Goal: Task Accomplishment & Management: Complete application form

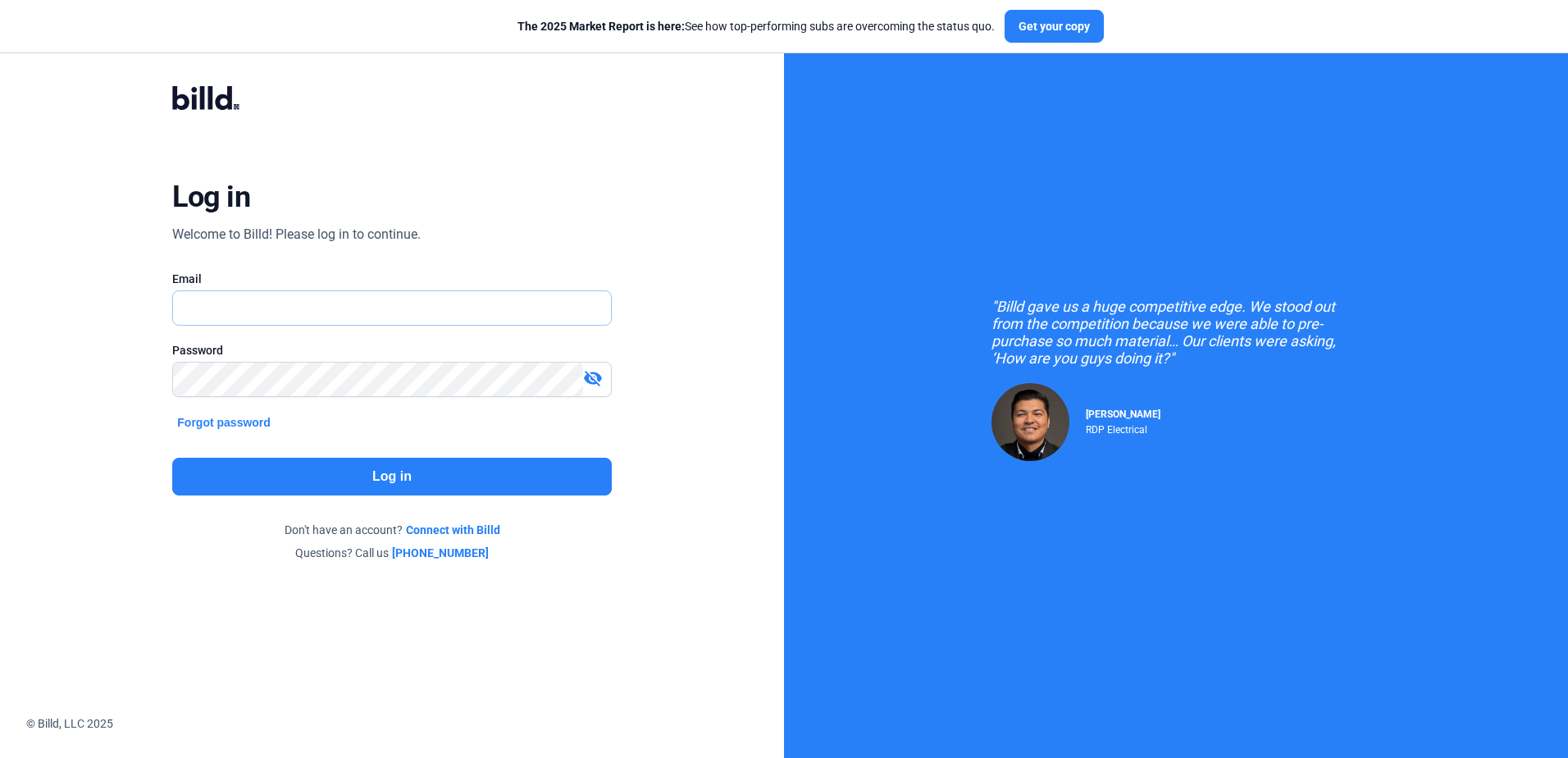
type input "[PERSON_NAME][EMAIL_ADDRESS][DOMAIN_NAME]"
click at [378, 485] on button "Log in" at bounding box center [392, 477] width 439 height 38
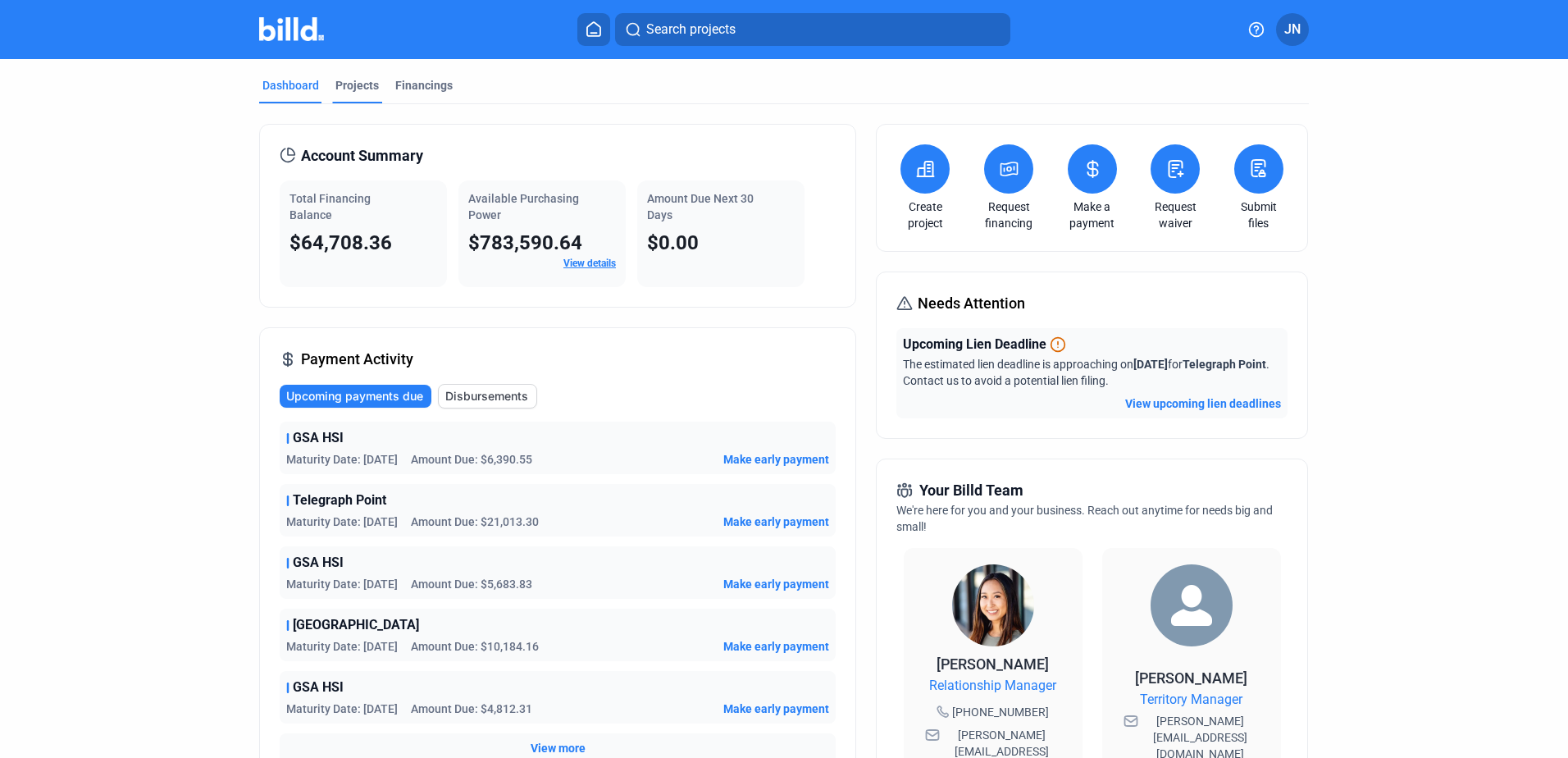
click at [349, 83] on div "Projects" at bounding box center [357, 85] width 43 height 16
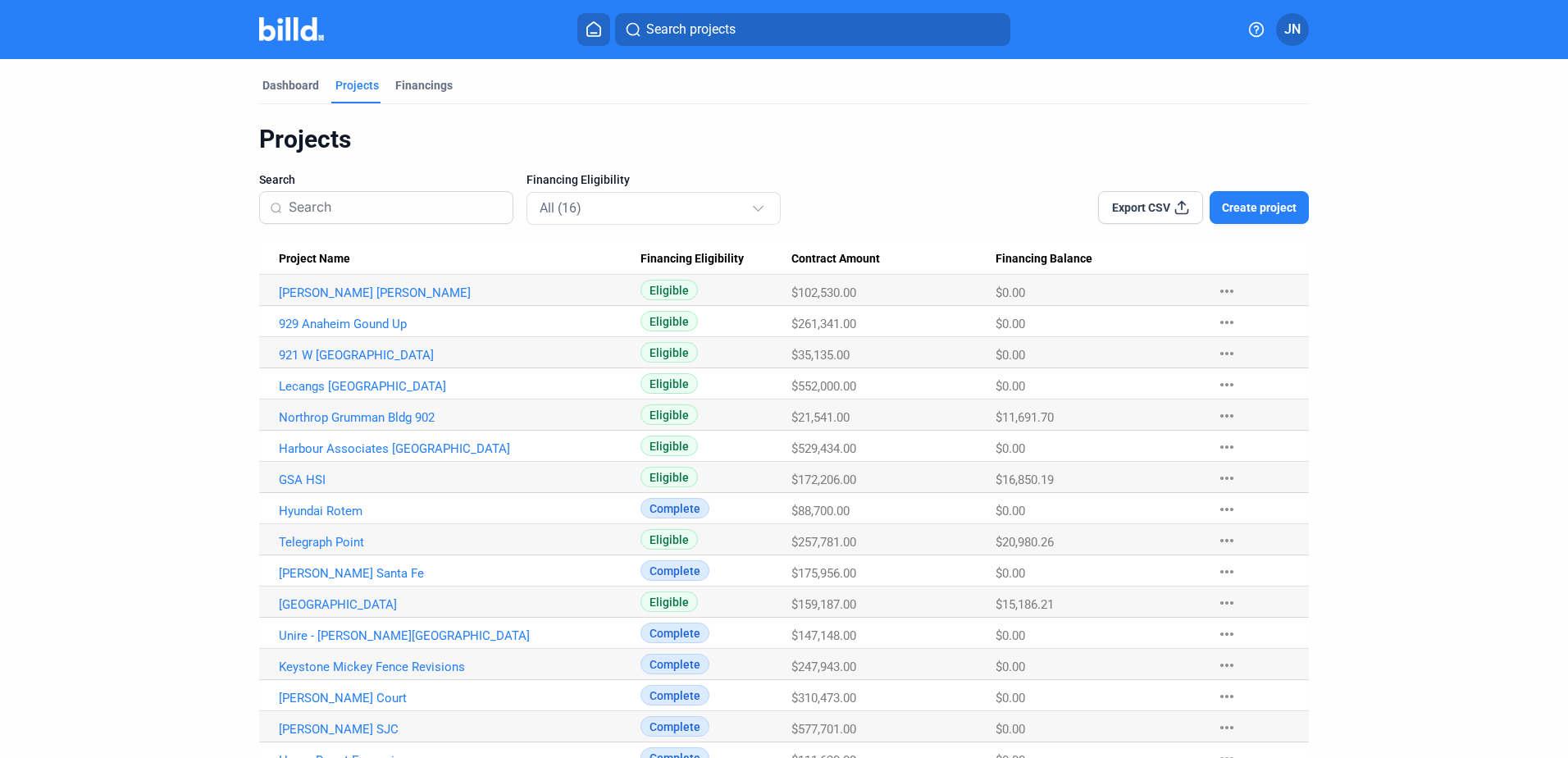
click at [1249, 202] on span "Create project" at bounding box center [1259, 208] width 75 height 16
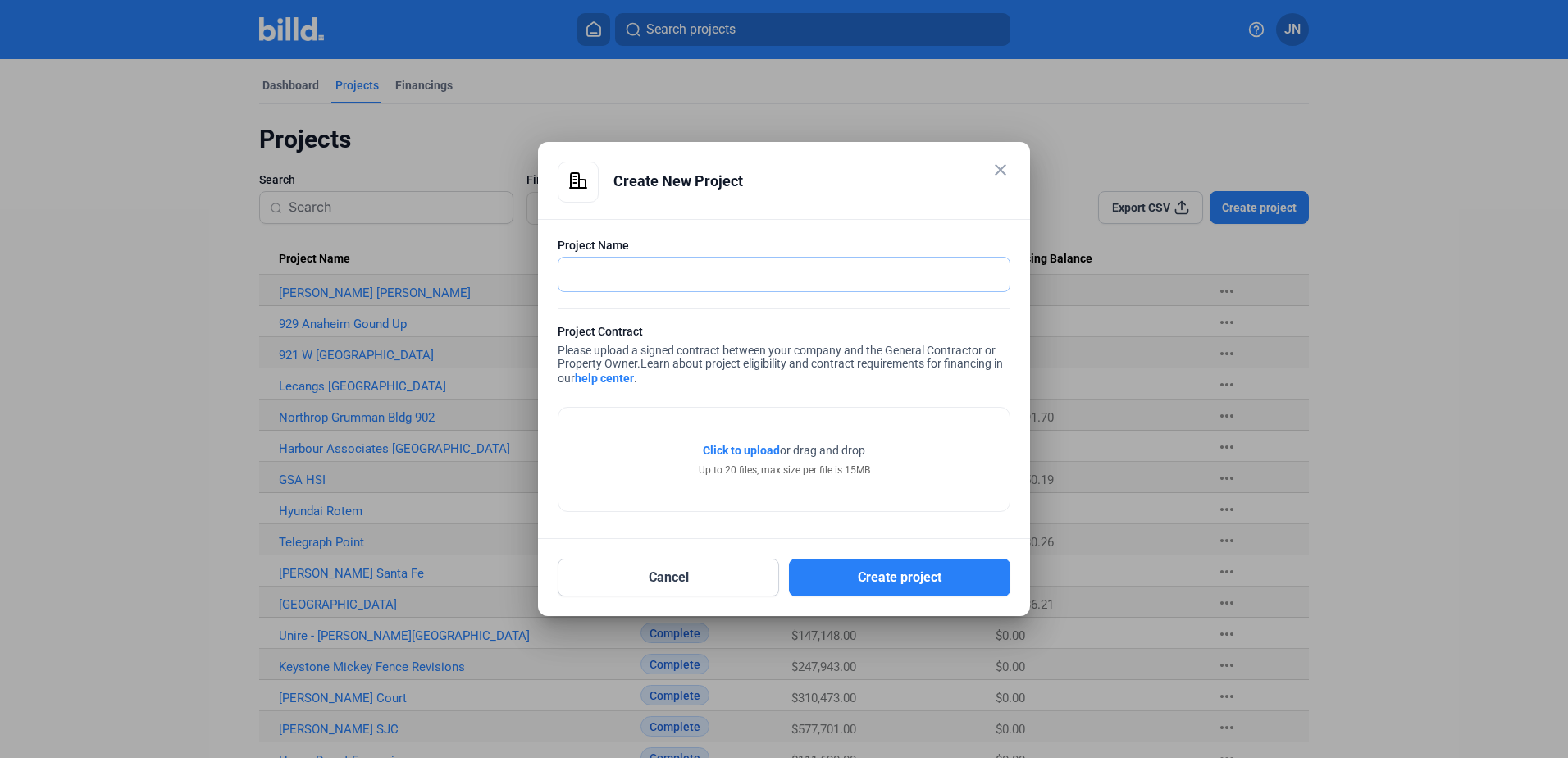
click at [602, 276] on input "text" at bounding box center [774, 274] width 433 height 33
type input "7815 Van Nuys New Development"
drag, startPoint x: 640, startPoint y: 577, endPoint x: 621, endPoint y: 572, distance: 19.6
click at [640, 577] on button "Cancel" at bounding box center [667, 577] width 221 height 38
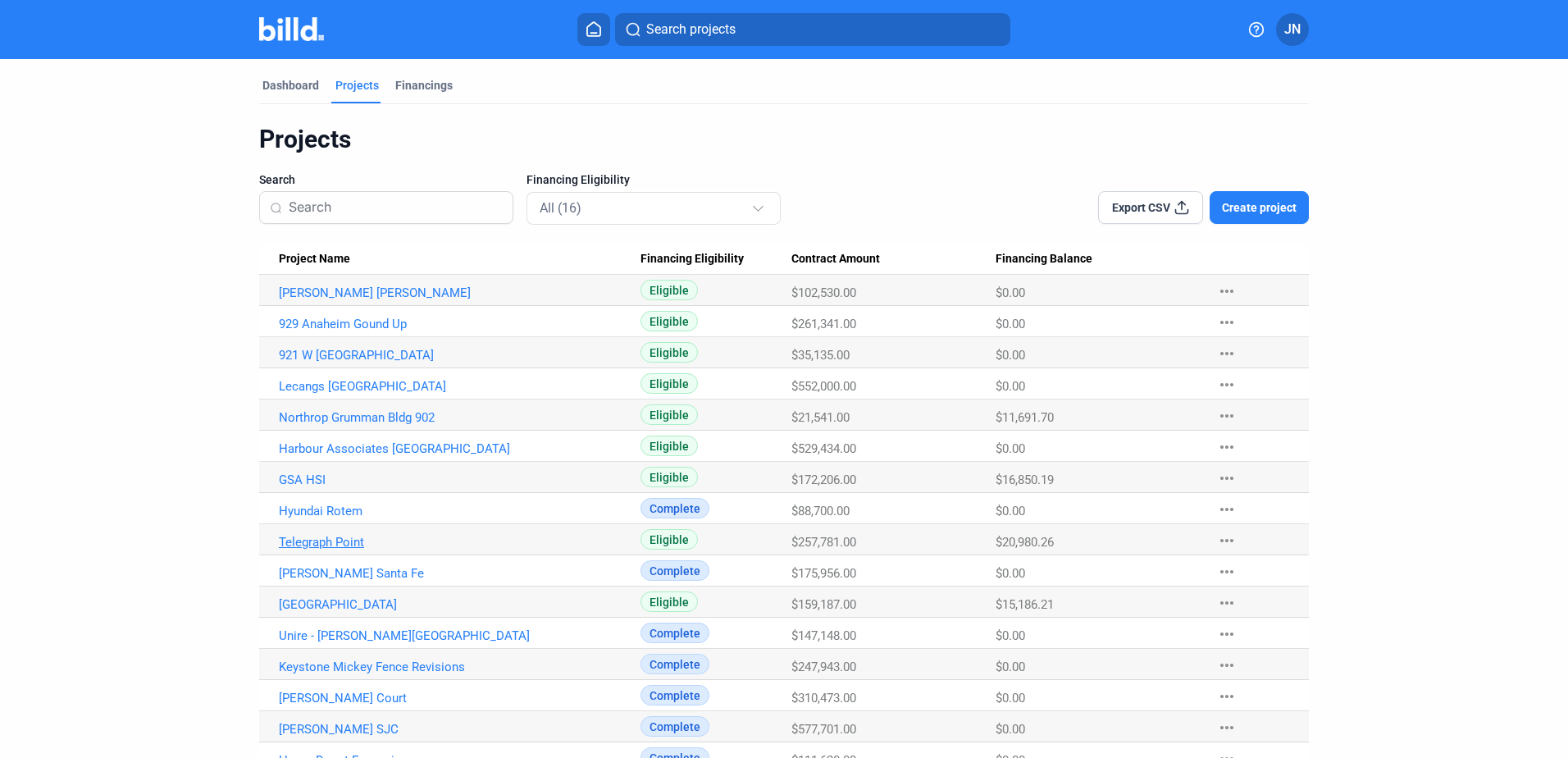
click at [303, 538] on link "Telegraph Point" at bounding box center [460, 542] width 361 height 14
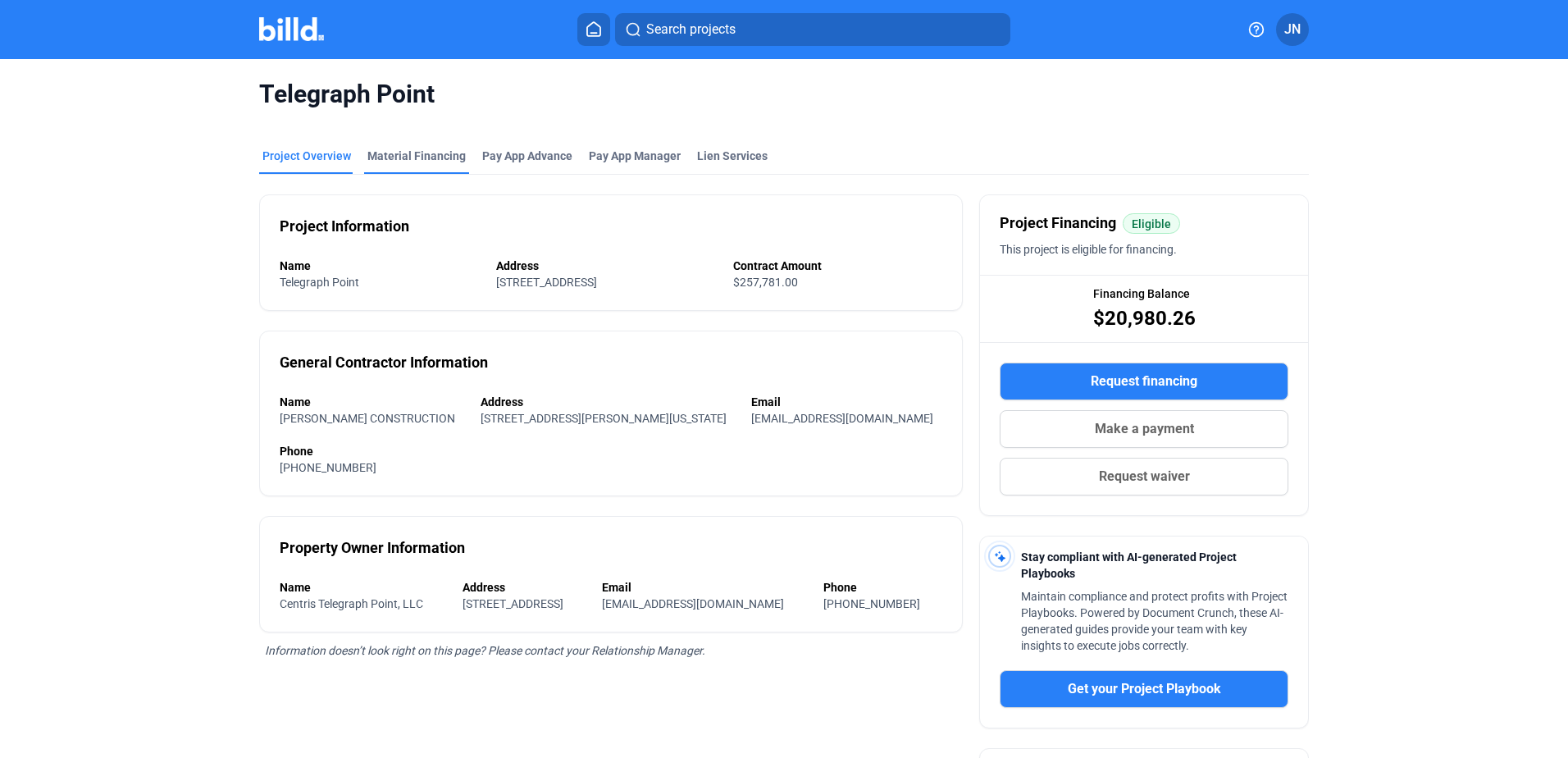
click at [420, 155] on div "Material Financing" at bounding box center [416, 155] width 98 height 16
